Goal: Find specific page/section: Find specific page/section

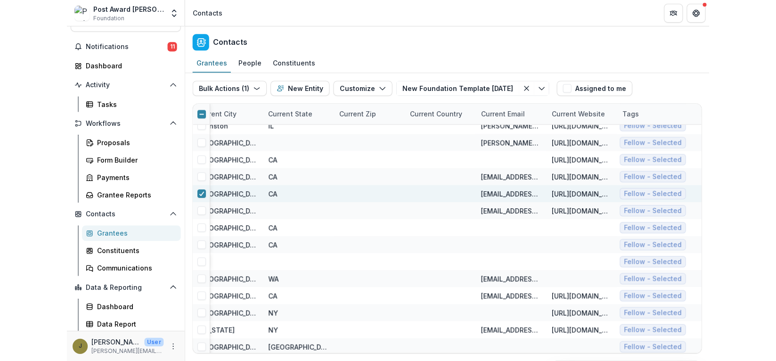
scroll to position [10694, 3415]
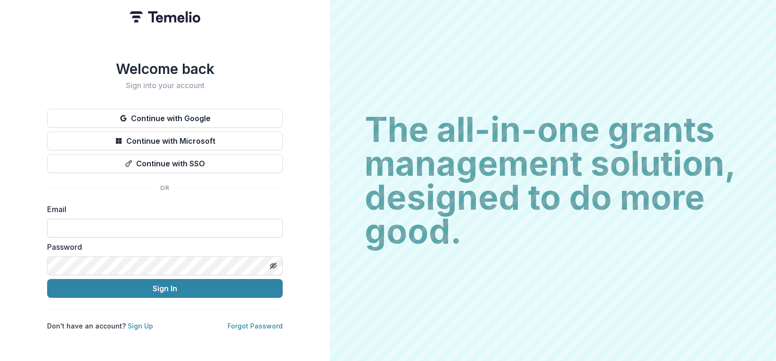
click at [120, 227] on input at bounding box center [165, 228] width 236 height 19
type input "**********"
click at [47, 279] on button "Sign In" at bounding box center [165, 288] width 236 height 19
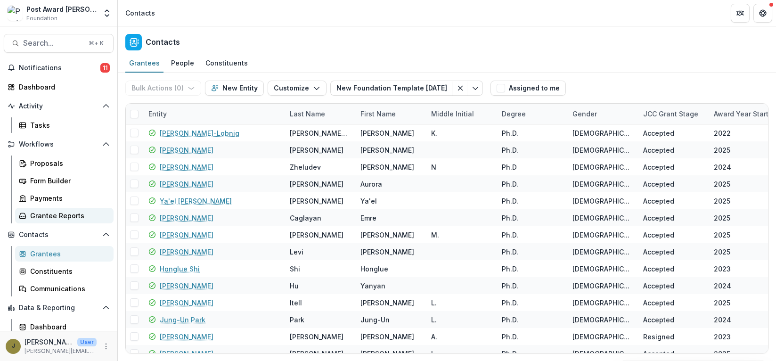
click at [40, 211] on div "Grantee Reports" at bounding box center [68, 216] width 76 height 10
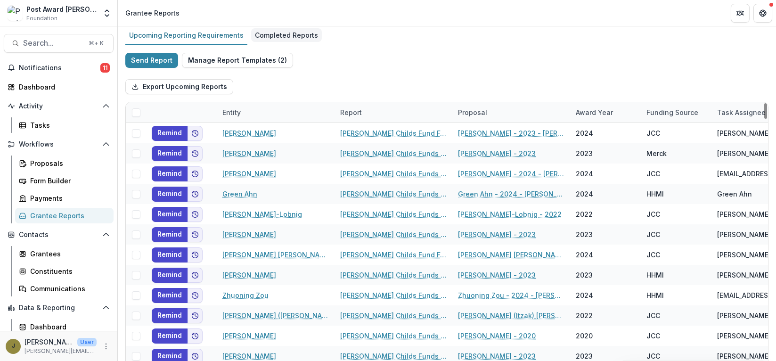
click at [257, 36] on div "Completed Reports" at bounding box center [286, 35] width 71 height 14
